Goal: Find specific page/section: Find specific page/section

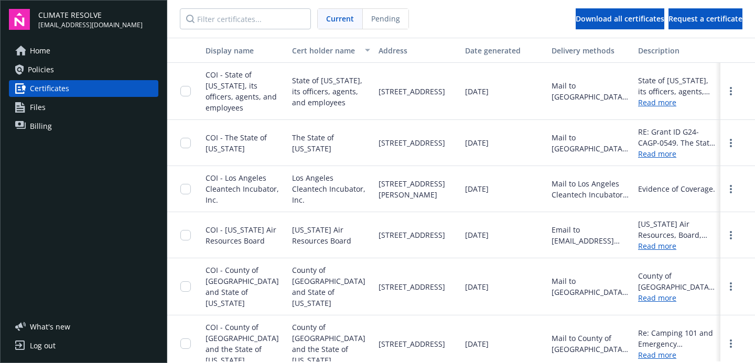
click at [61, 107] on link "Files" at bounding box center [83, 107] width 149 height 17
